Goal: Task Accomplishment & Management: Manage account settings

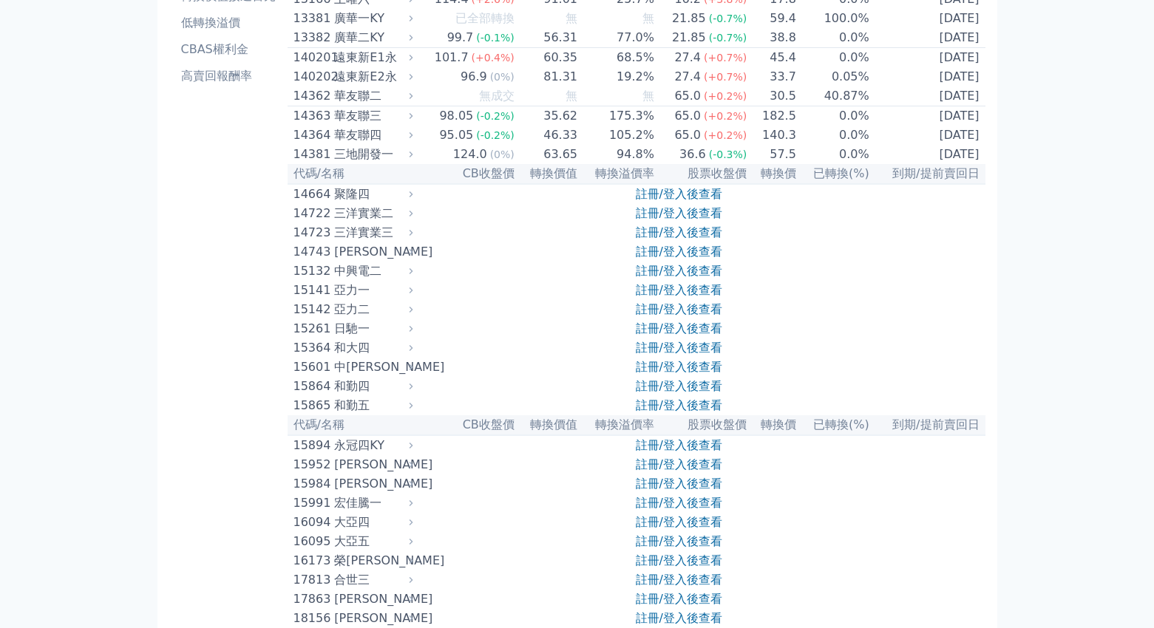
scroll to position [217, 0]
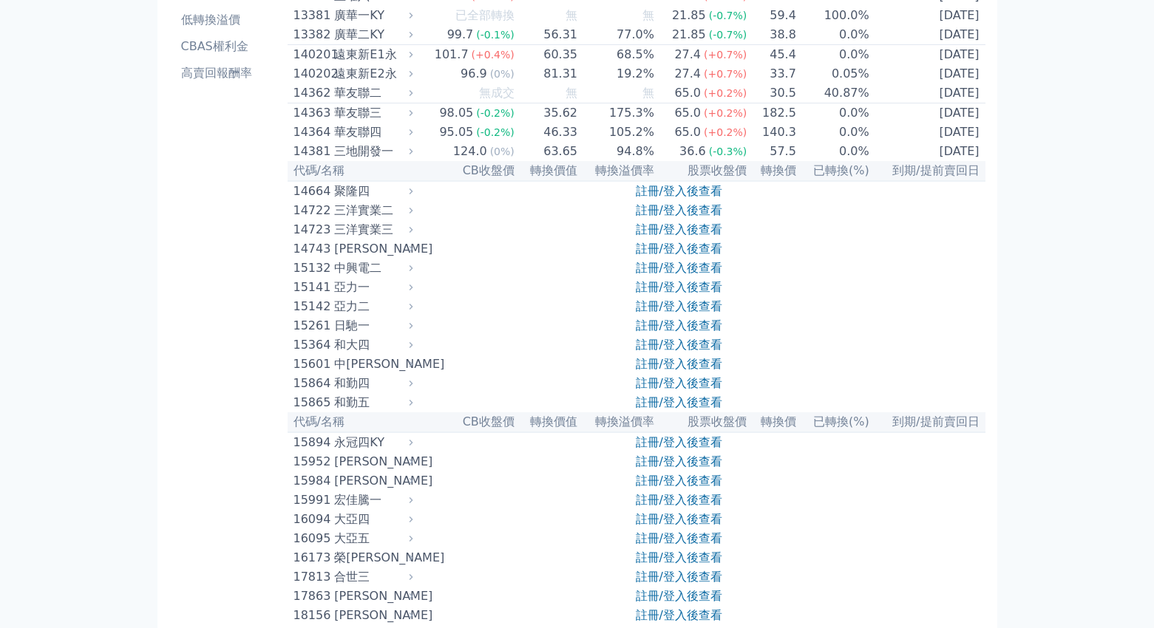
click at [345, 373] on div "中[PERSON_NAME]" at bounding box center [371, 365] width 75 height 18
click at [309, 373] on div "15601" at bounding box center [312, 365] width 38 height 18
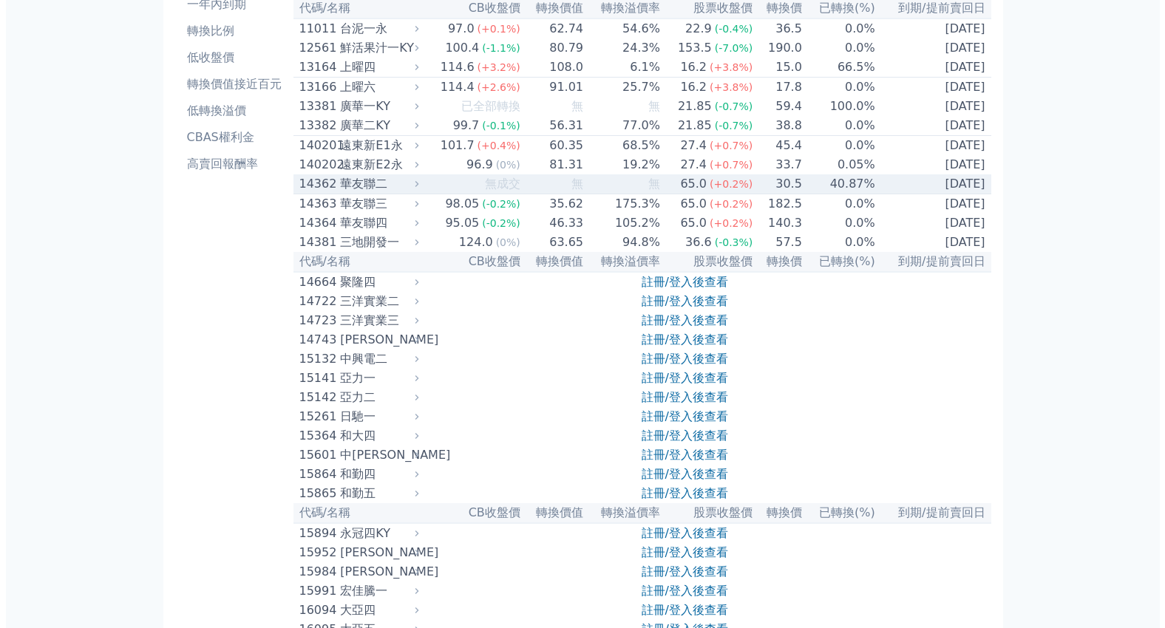
scroll to position [0, 0]
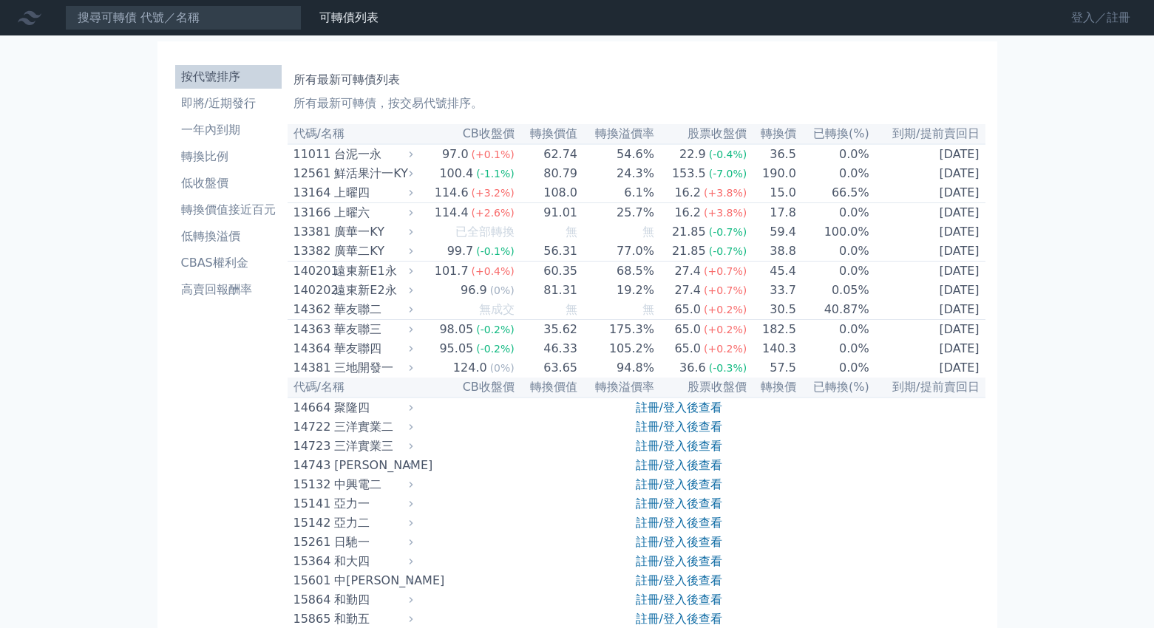
click at [1133, 20] on link "登入／註冊" at bounding box center [1100, 18] width 83 height 24
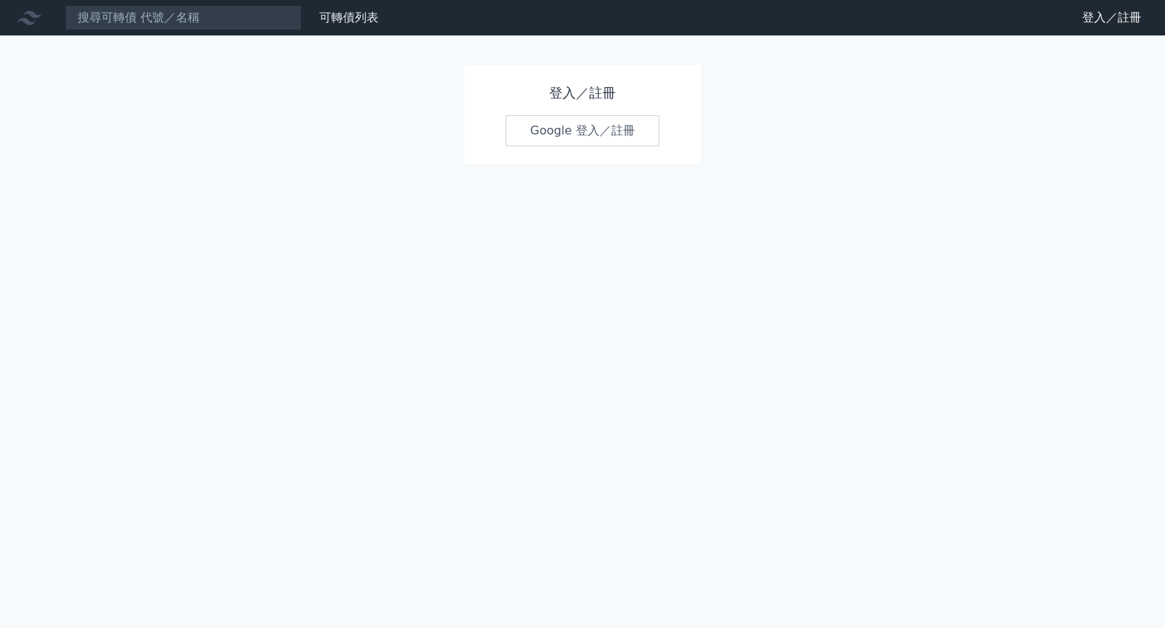
click at [575, 131] on link "Google 登入／註冊" at bounding box center [583, 130] width 154 height 31
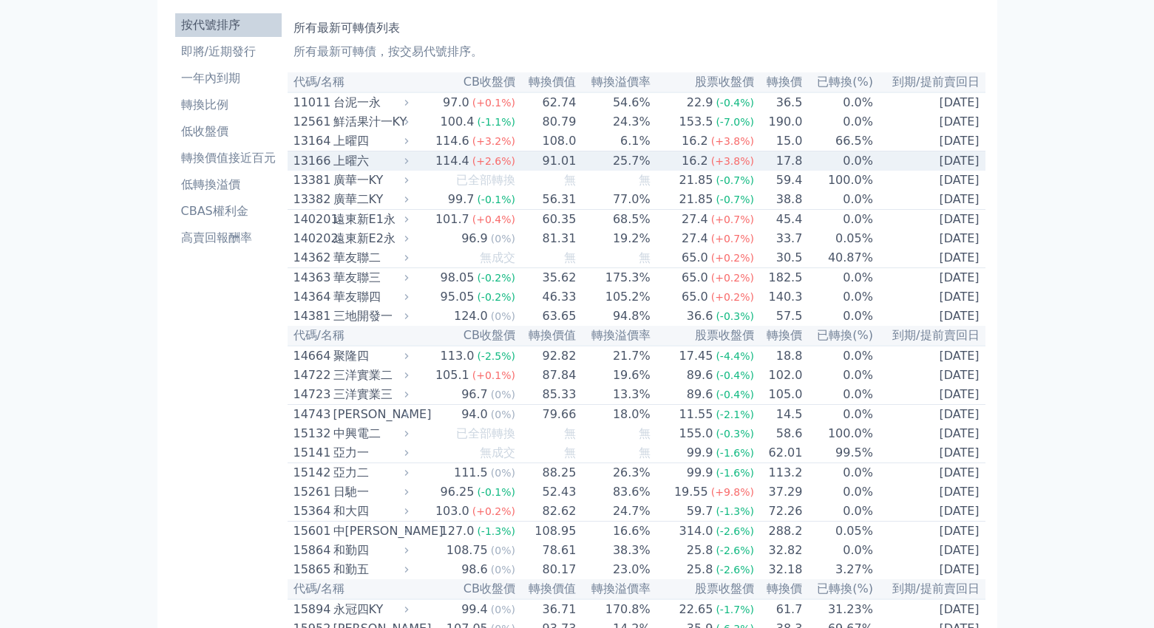
scroll to position [50, 0]
